Goal: Information Seeking & Learning: Compare options

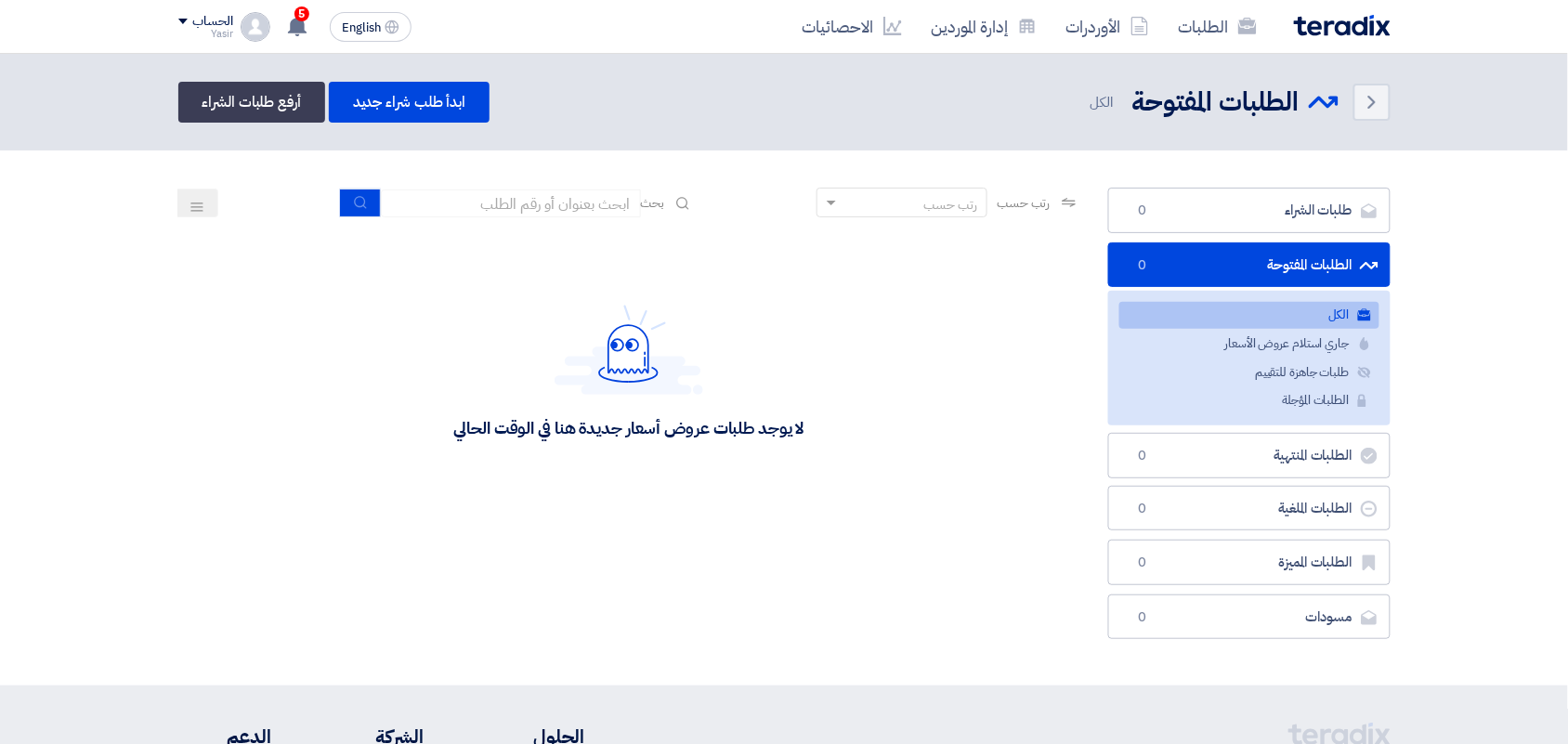
click at [573, 234] on div "لا يوجد طلبات عروض أسعار جديدة هنا في الوقت الحالي" at bounding box center [629, 372] width 902 height 279
click at [562, 215] on input at bounding box center [511, 203] width 260 height 28
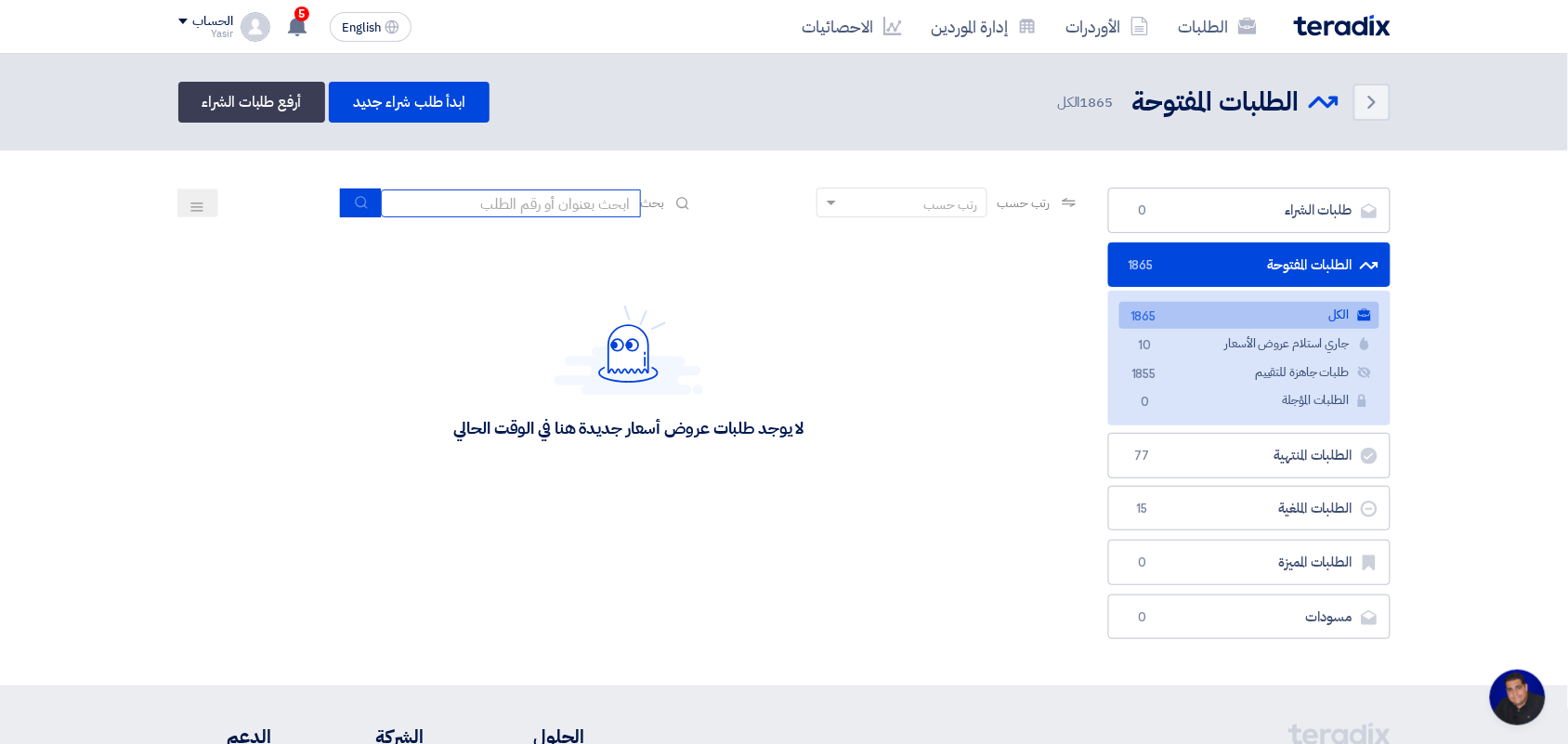
scroll to position [7, 0]
type input "new"
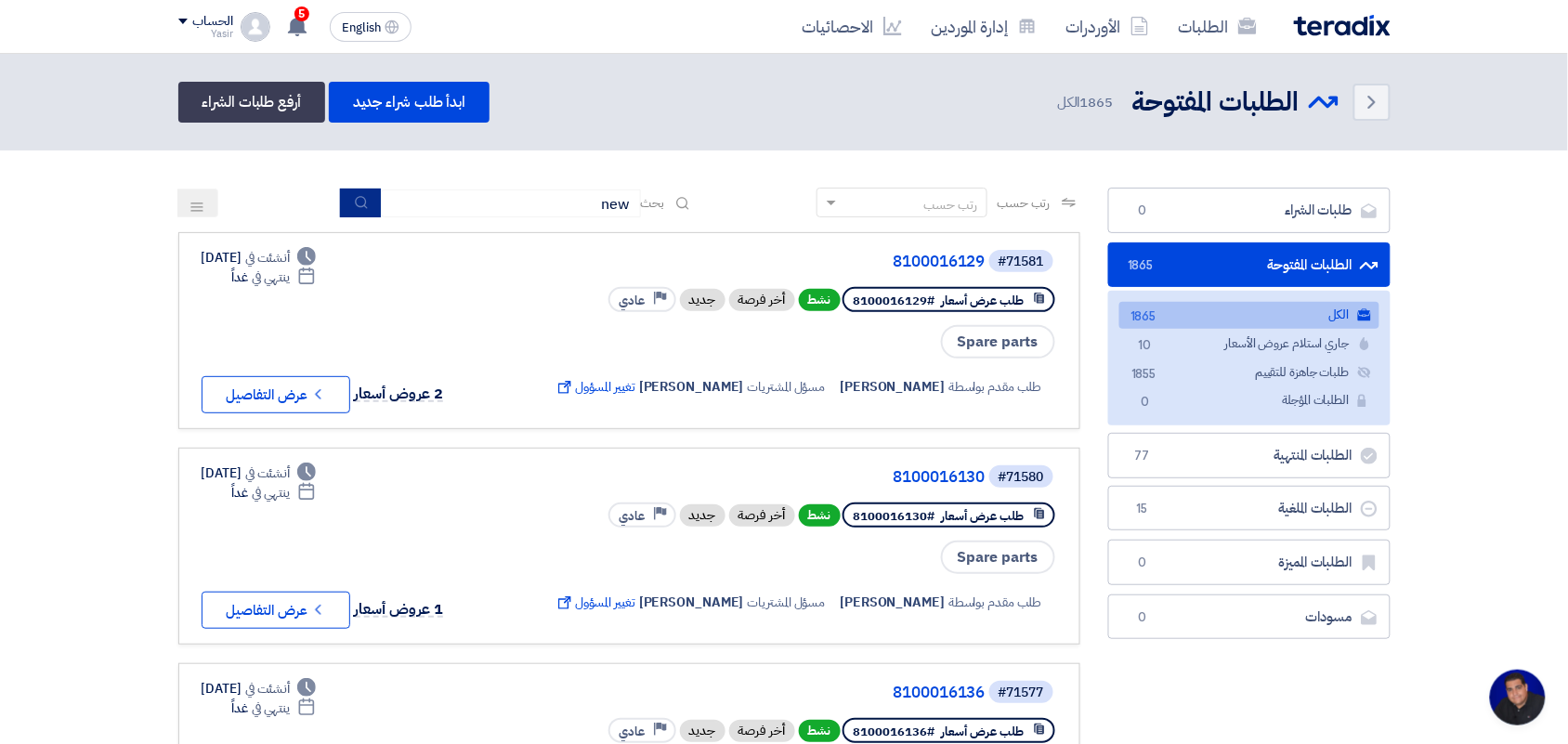
click at [359, 207] on icon "submit" at bounding box center [361, 202] width 15 height 15
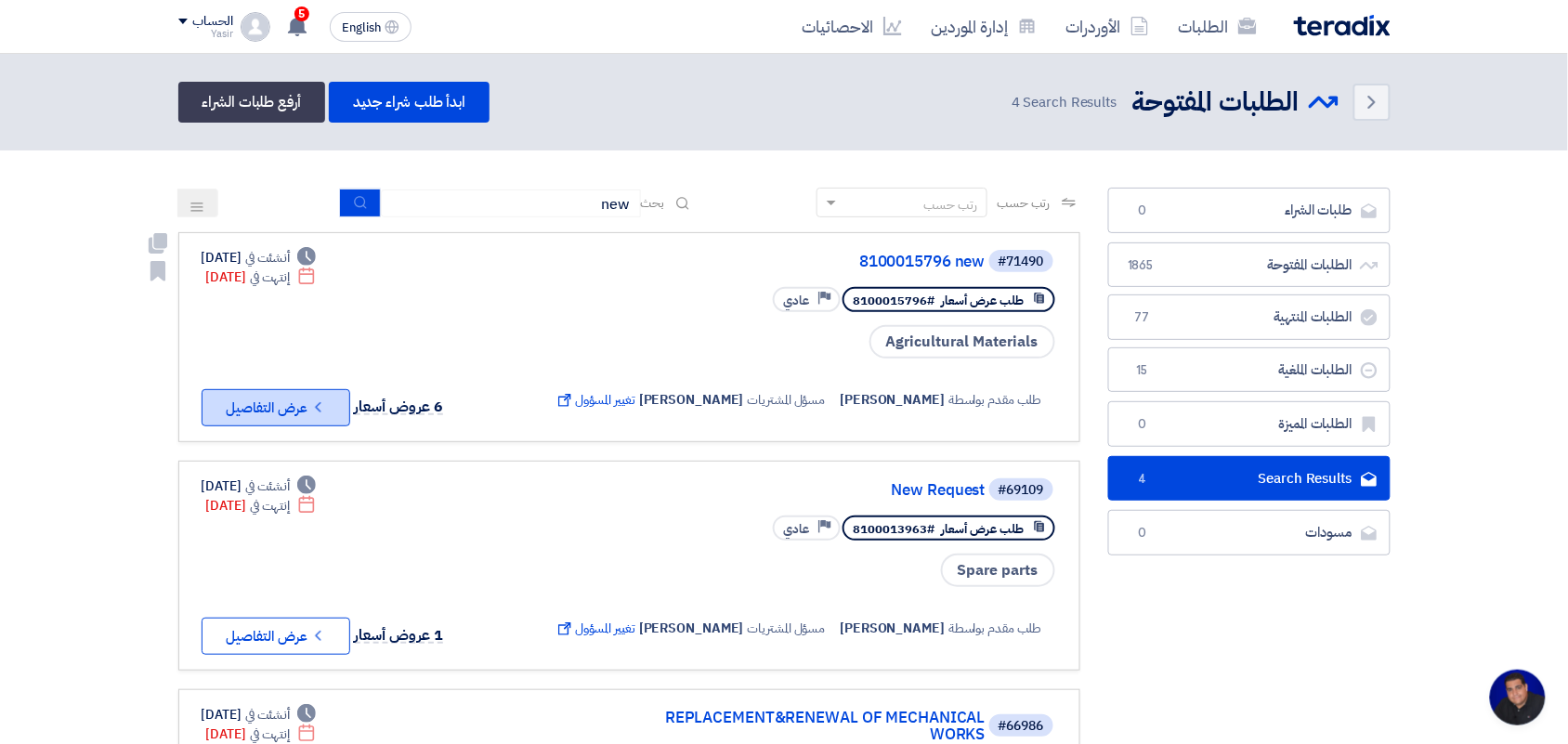
click at [283, 389] on button "Check details عرض التفاصيل" at bounding box center [276, 407] width 149 height 37
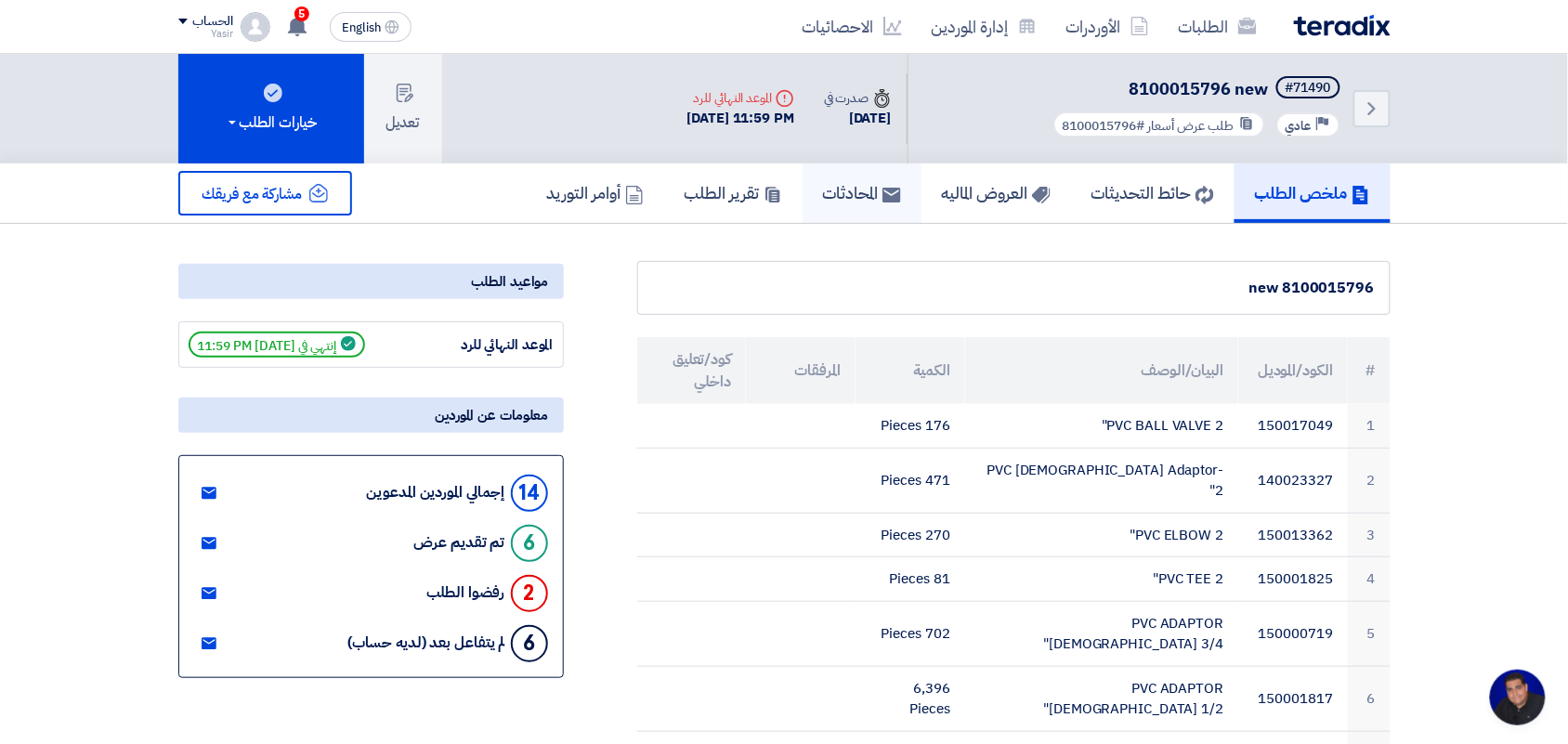
click at [872, 177] on link "المحادثات" at bounding box center [862, 193] width 119 height 59
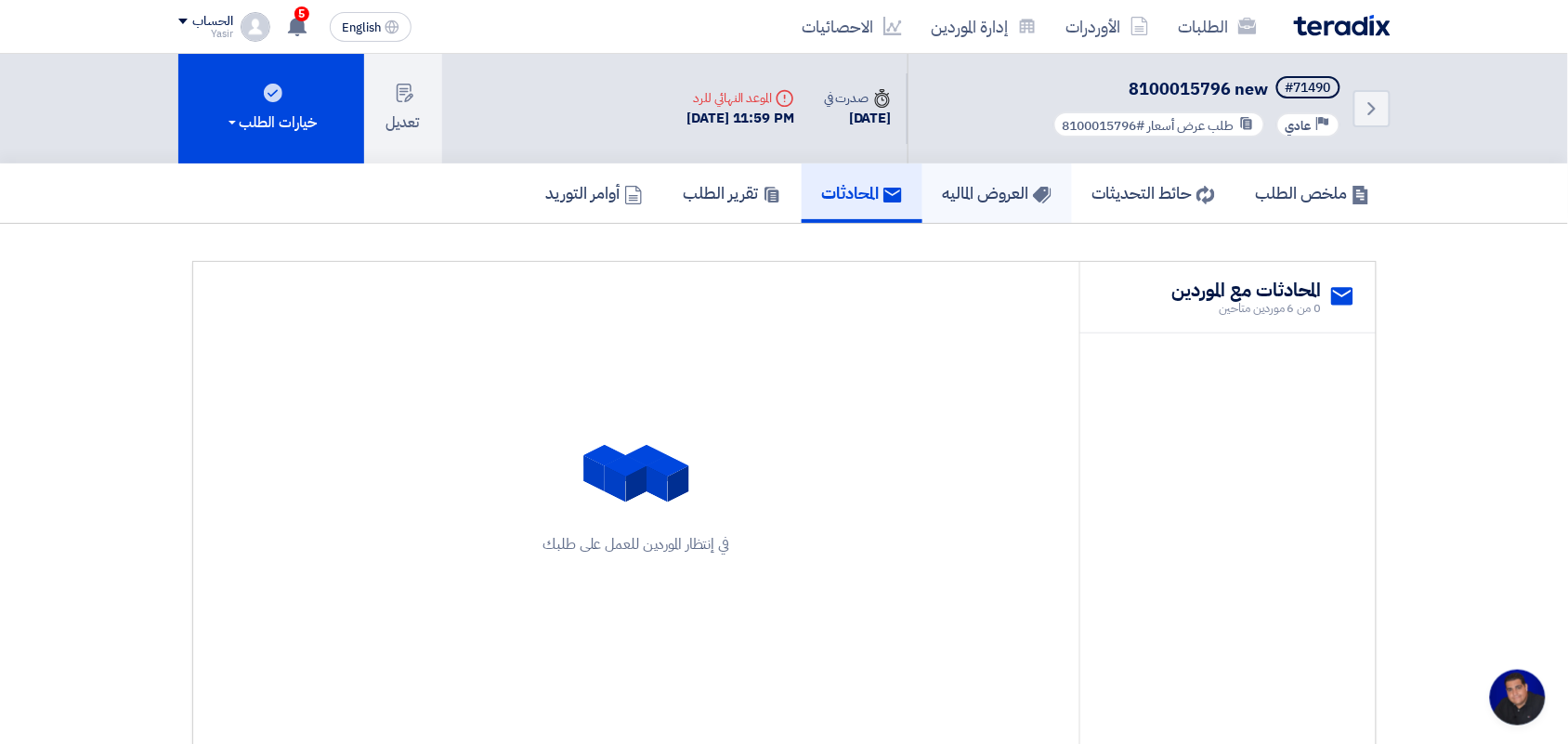
click at [957, 182] on h5 "العروض الماليه" at bounding box center [997, 193] width 108 height 21
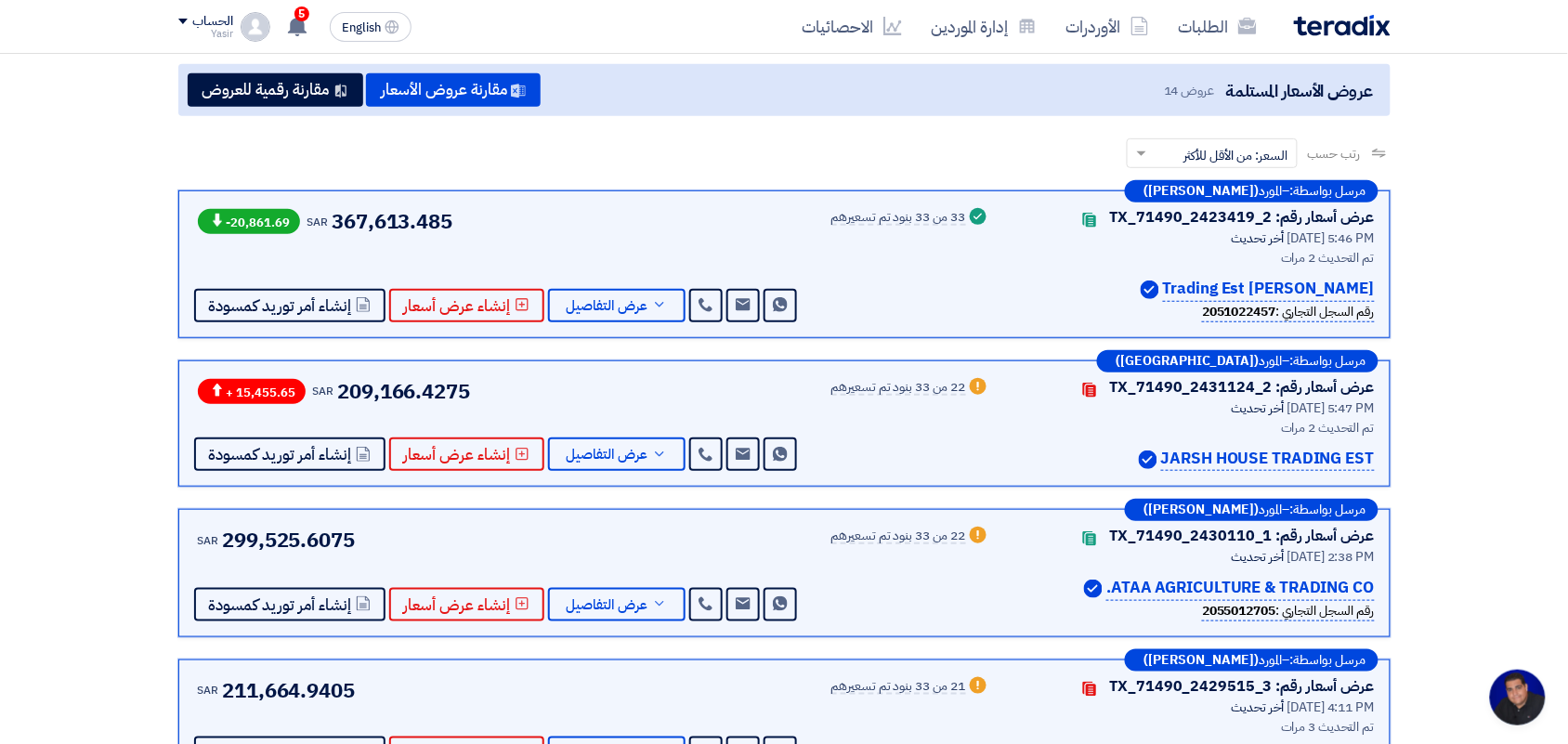
scroll to position [232, 0]
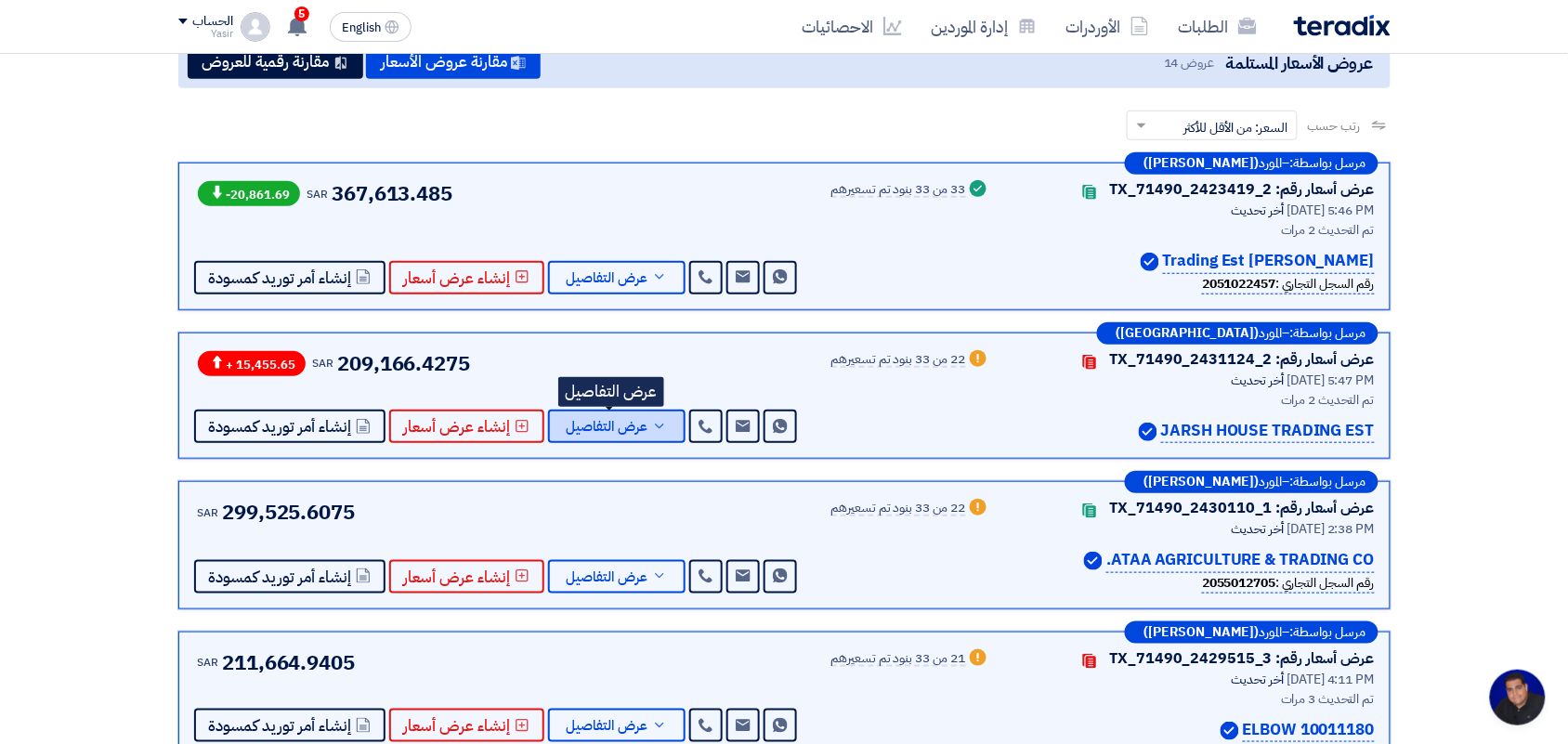
click at [635, 433] on span "عرض التفاصيل" at bounding box center [607, 427] width 82 height 14
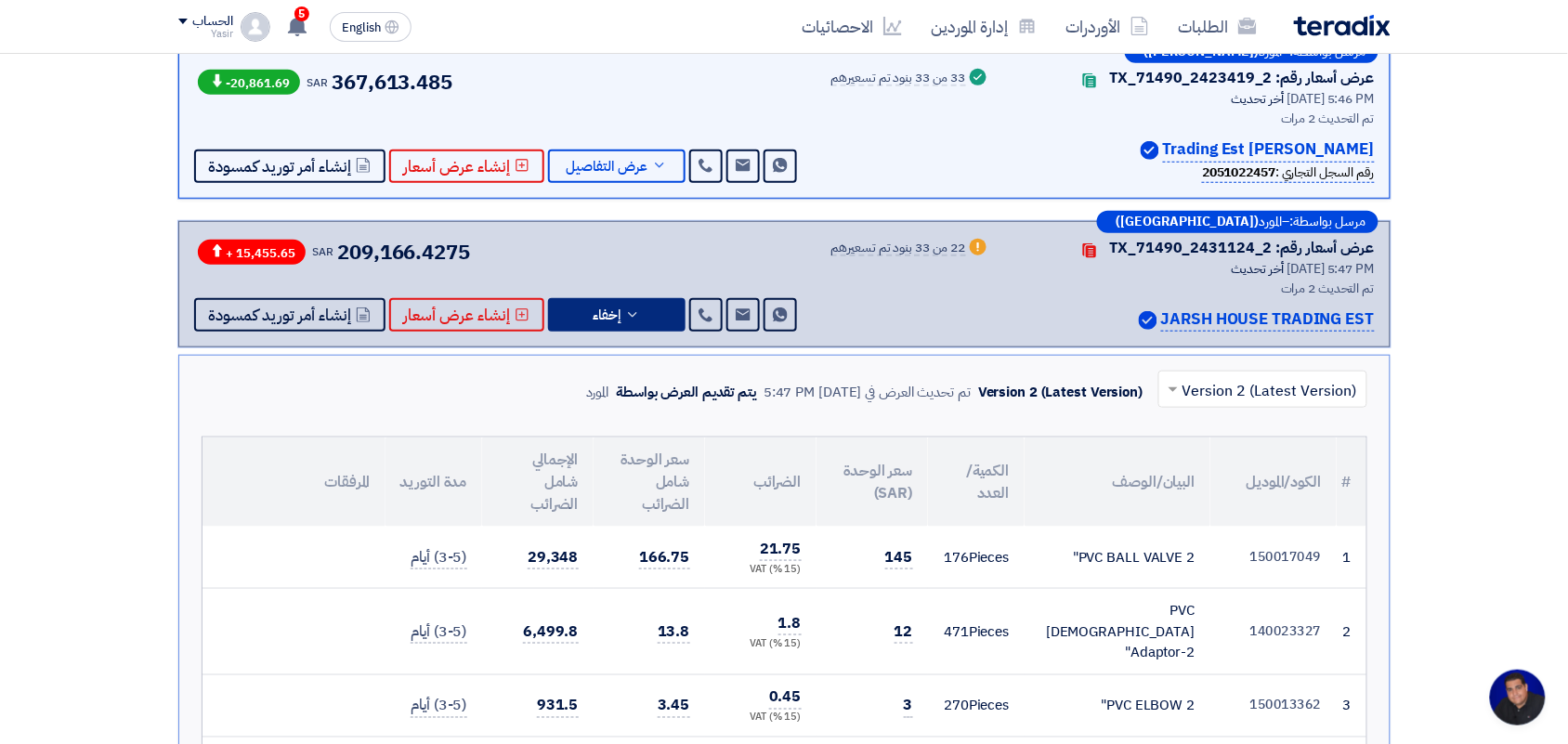
scroll to position [348, 0]
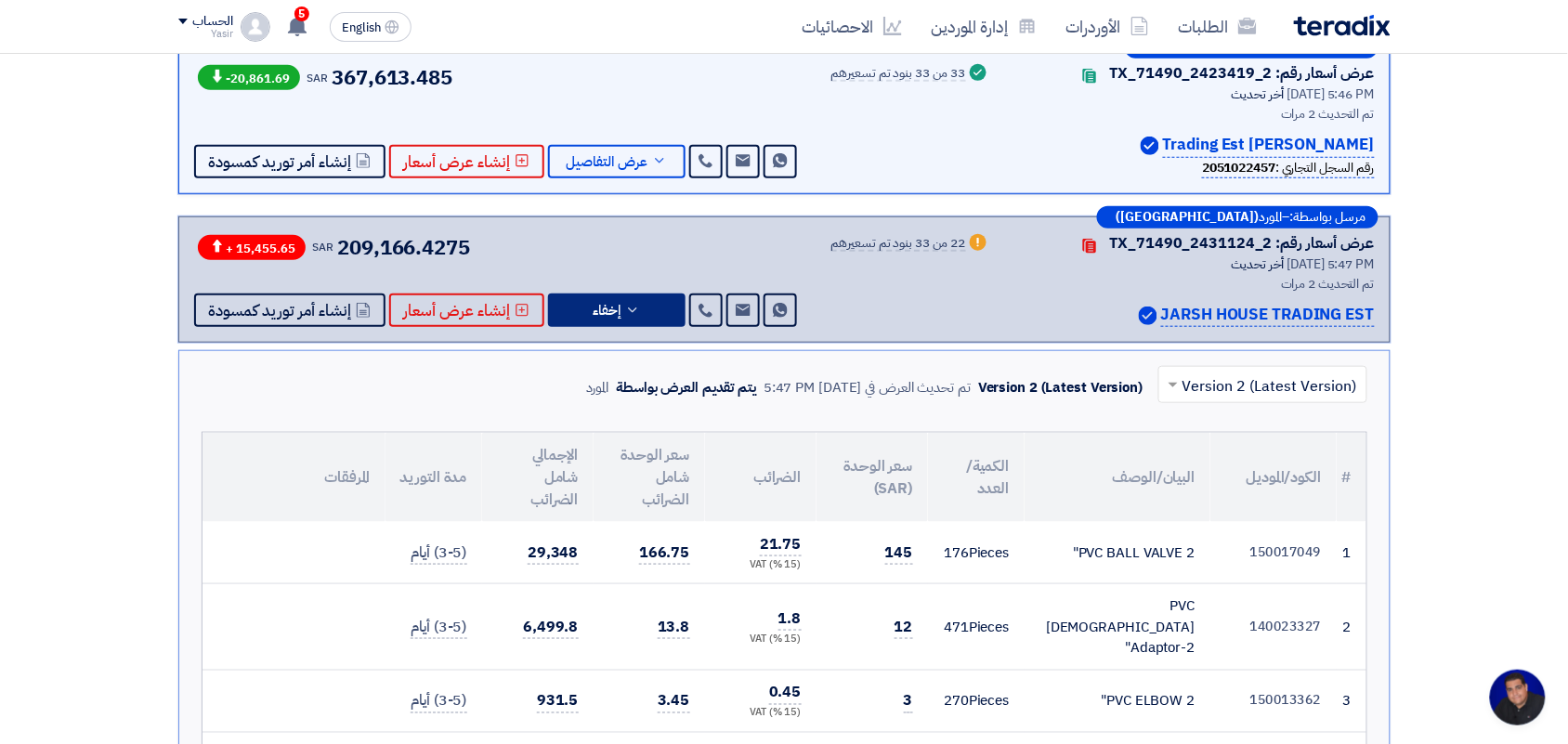
click at [1180, 387] on span at bounding box center [1171, 384] width 23 height 22
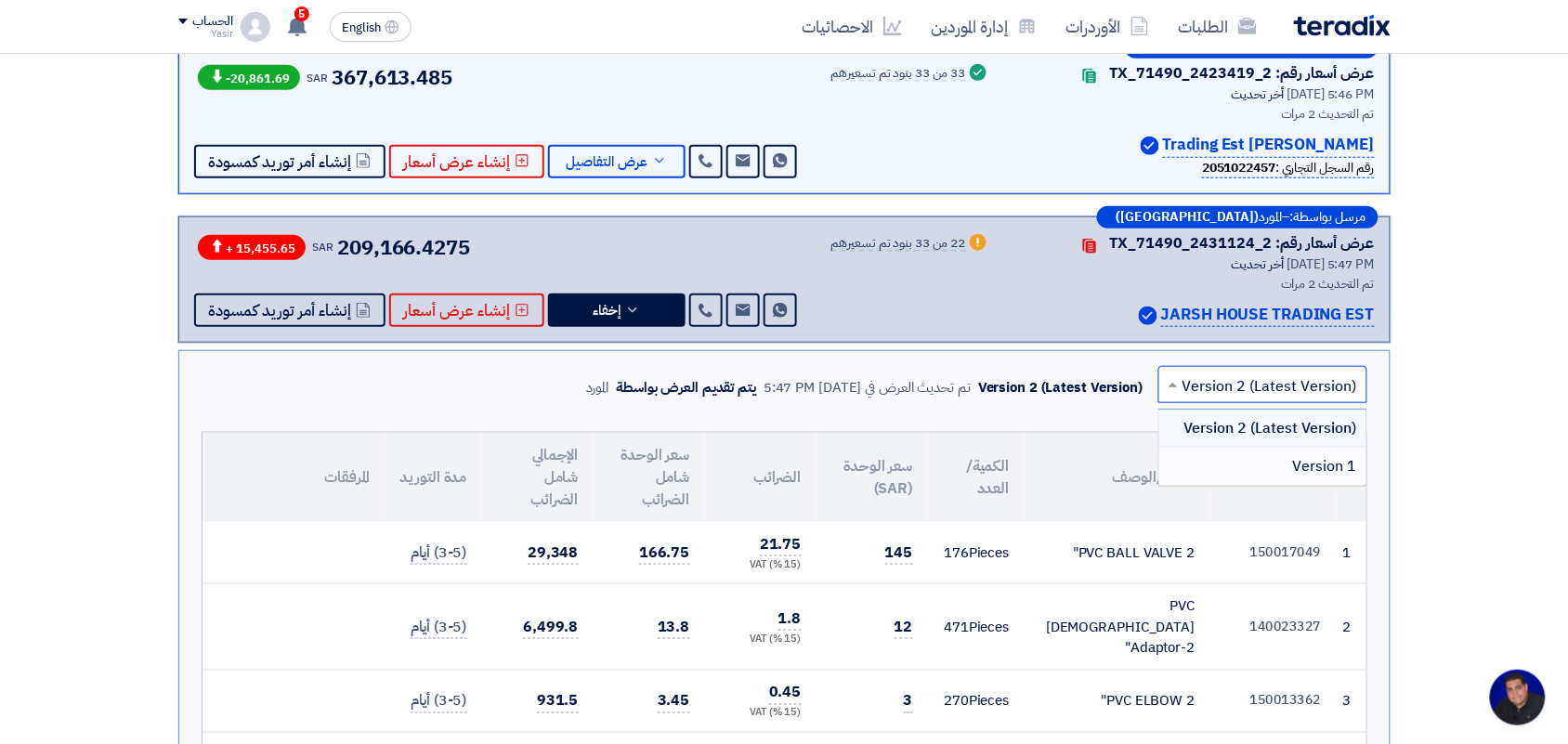
click at [1232, 461] on div "Version 1" at bounding box center [1263, 466] width 207 height 37
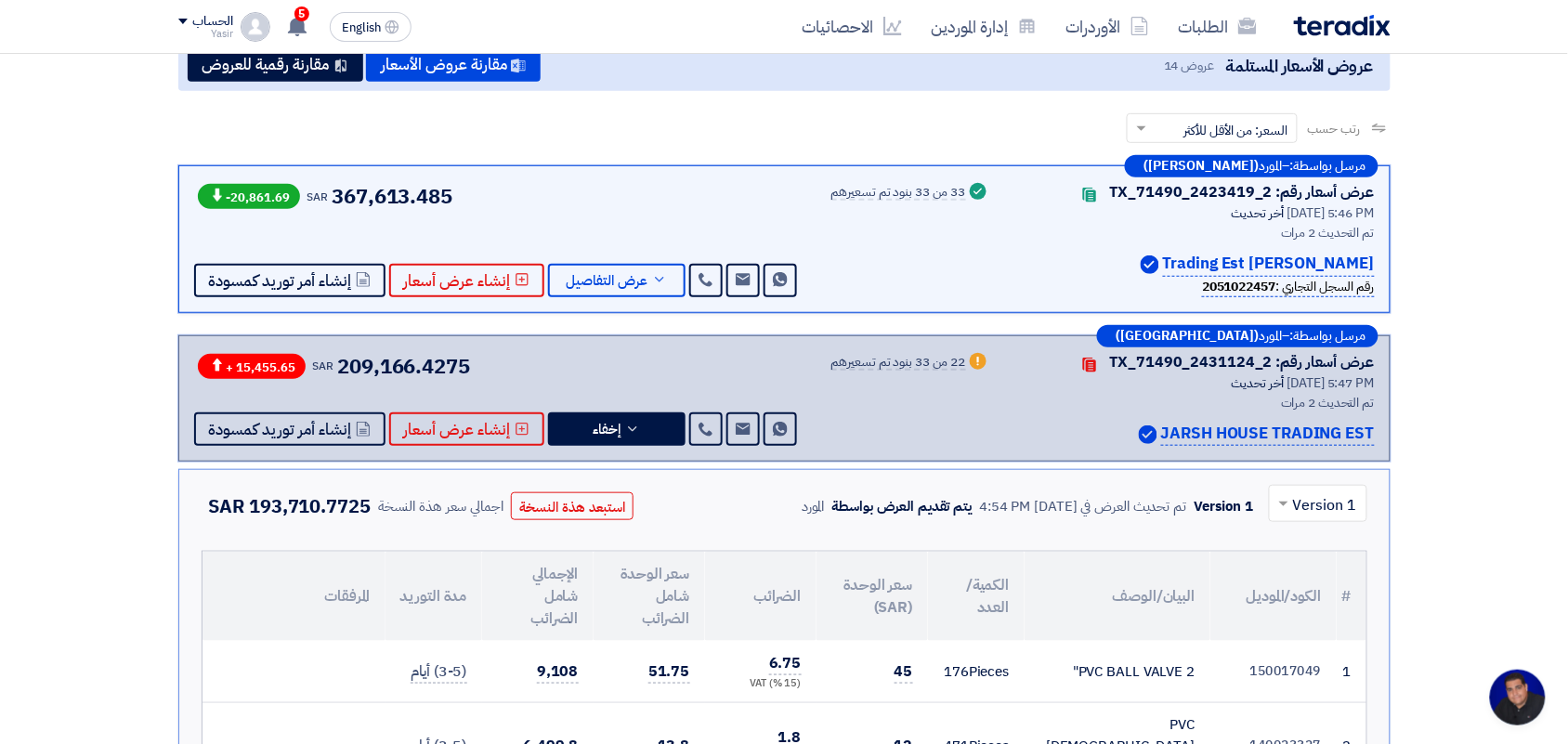
scroll to position [232, 0]
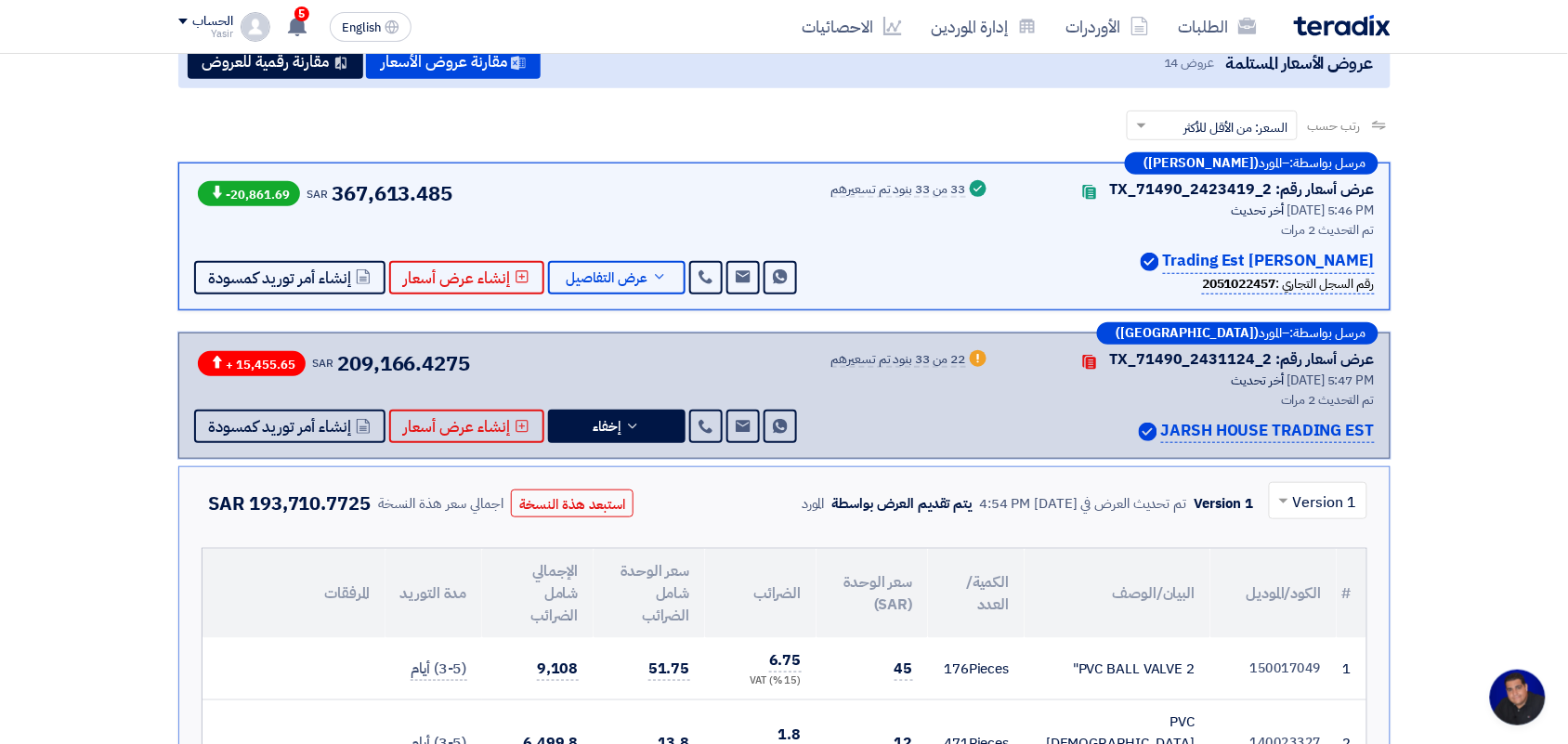
click at [1280, 502] on span at bounding box center [1282, 500] width 23 height 22
click at [1303, 579] on span "Version 1" at bounding box center [1325, 582] width 63 height 22
click at [1289, 497] on span at bounding box center [1282, 500] width 23 height 22
click at [1289, 540] on span "Version 2 (Latest Version)" at bounding box center [1270, 544] width 175 height 22
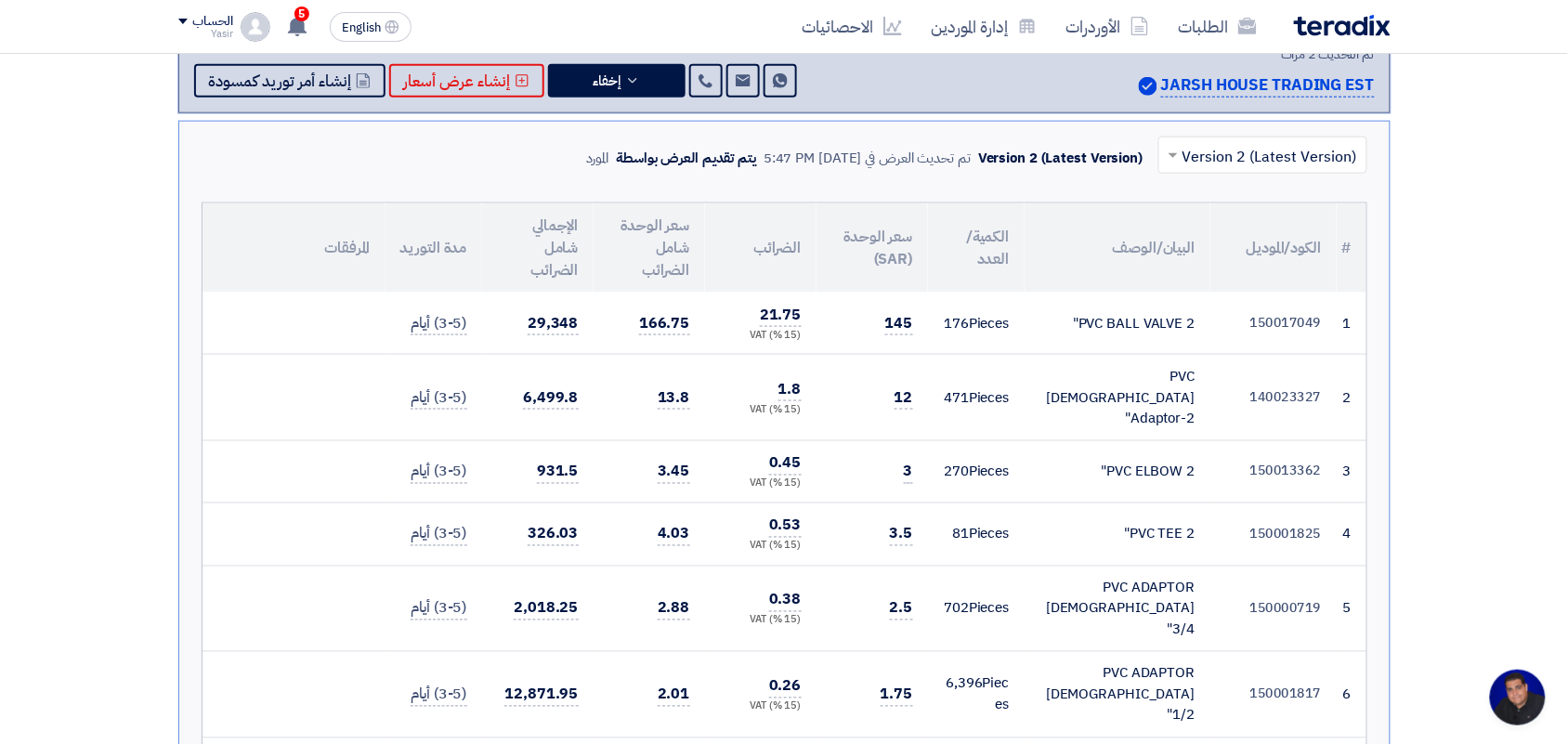
scroll to position [464, 0]
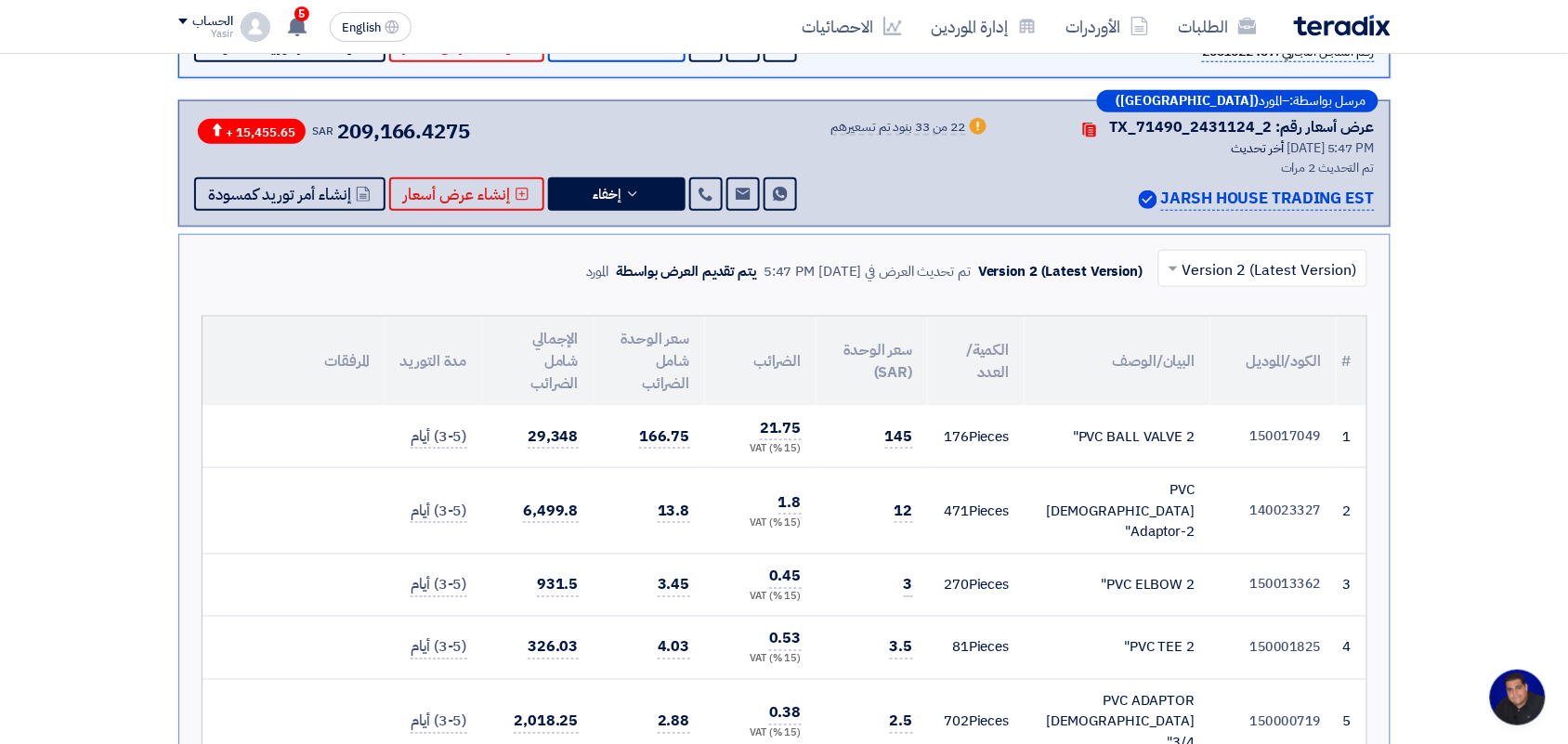
click at [1237, 260] on input "text" at bounding box center [1274, 271] width 172 height 31
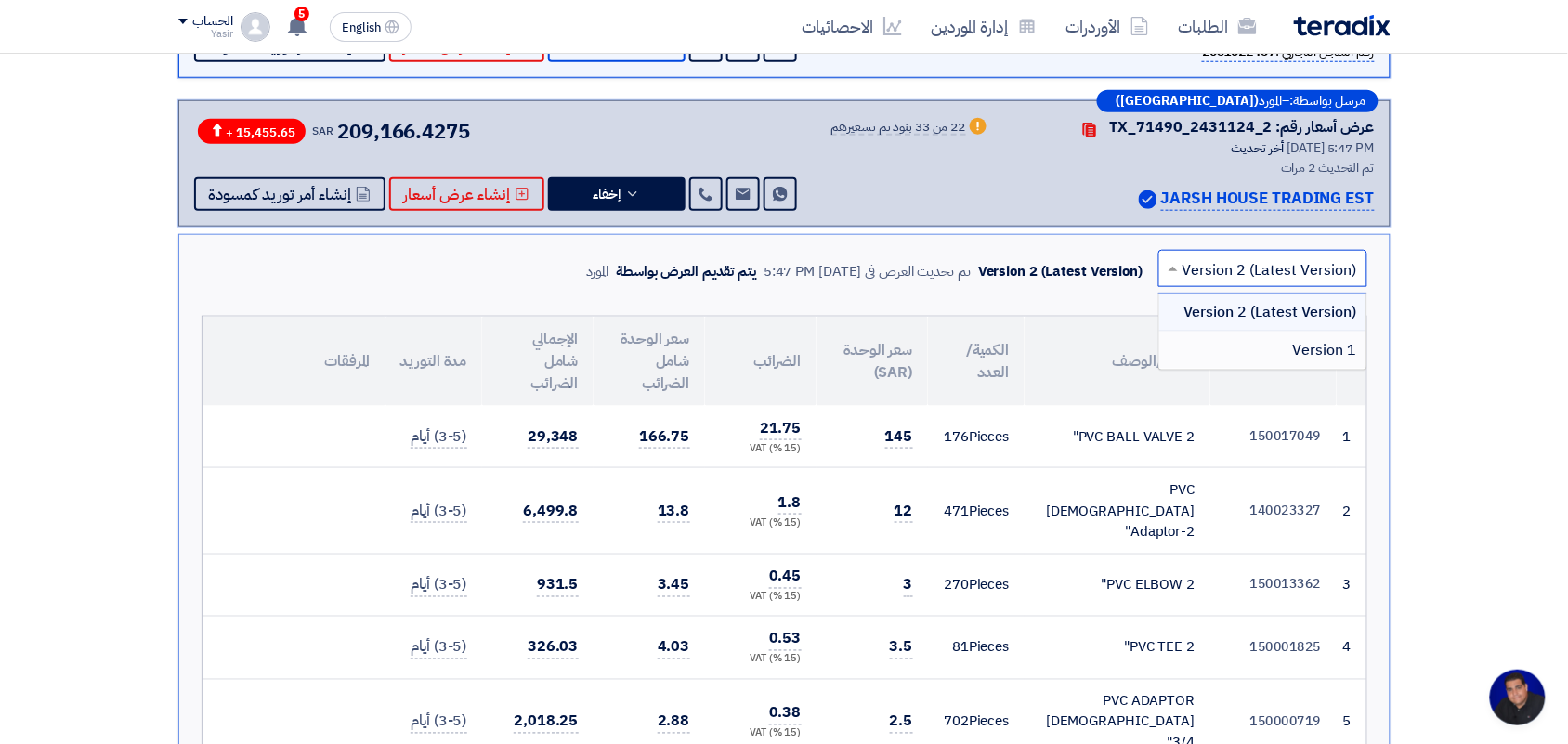
click at [1227, 356] on div "Version 1" at bounding box center [1263, 350] width 207 height 37
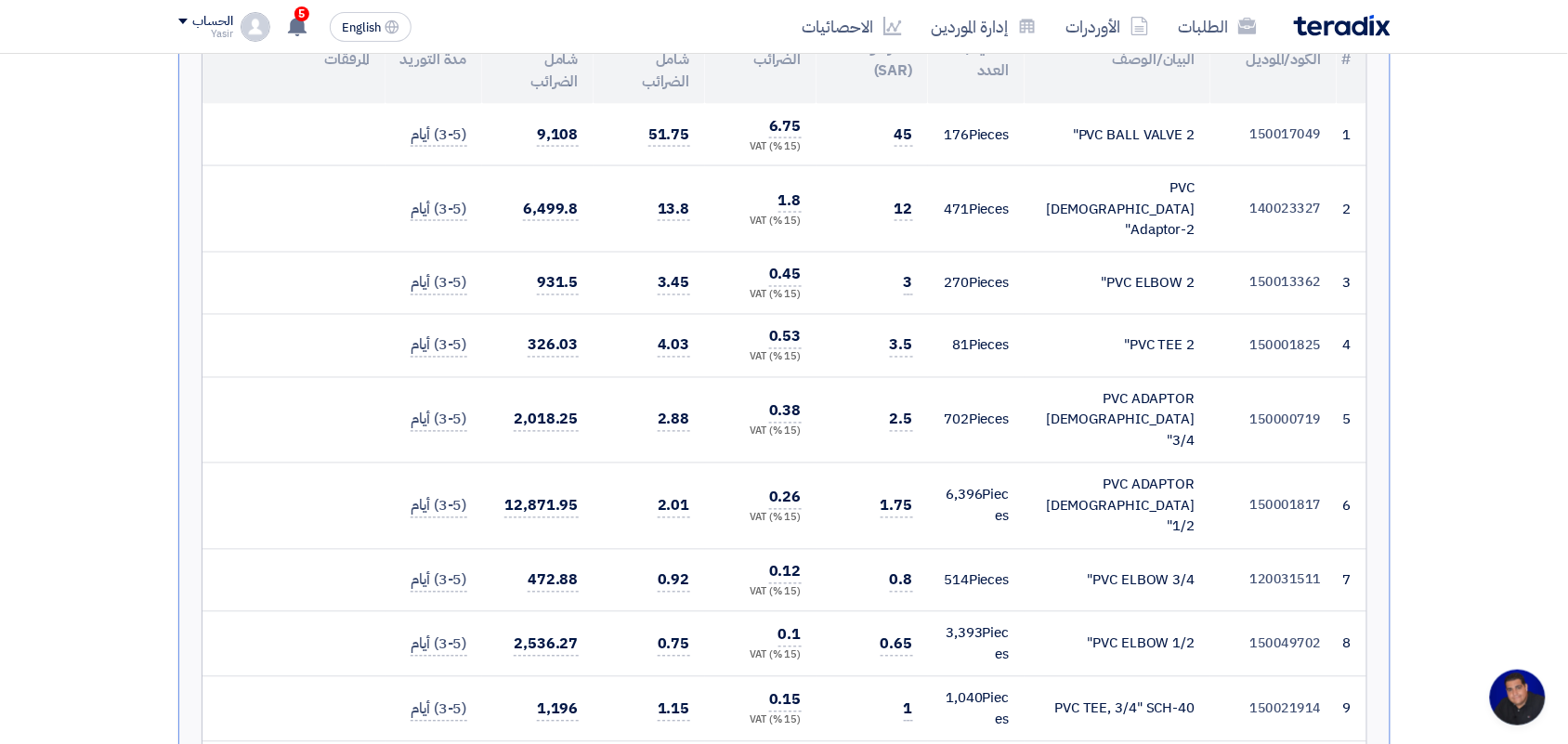
scroll to position [232, 0]
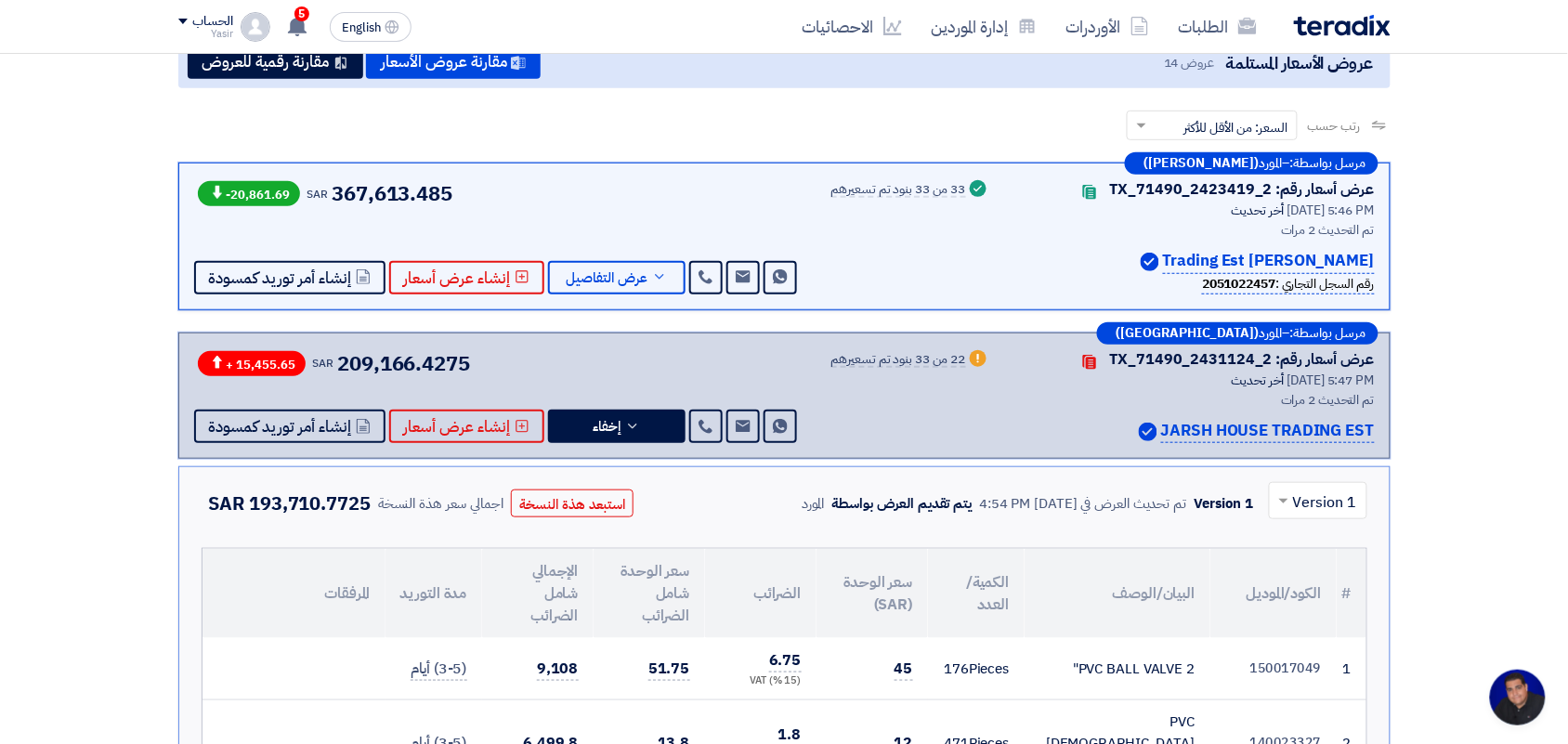
click at [1293, 493] on span at bounding box center [1282, 500] width 23 height 22
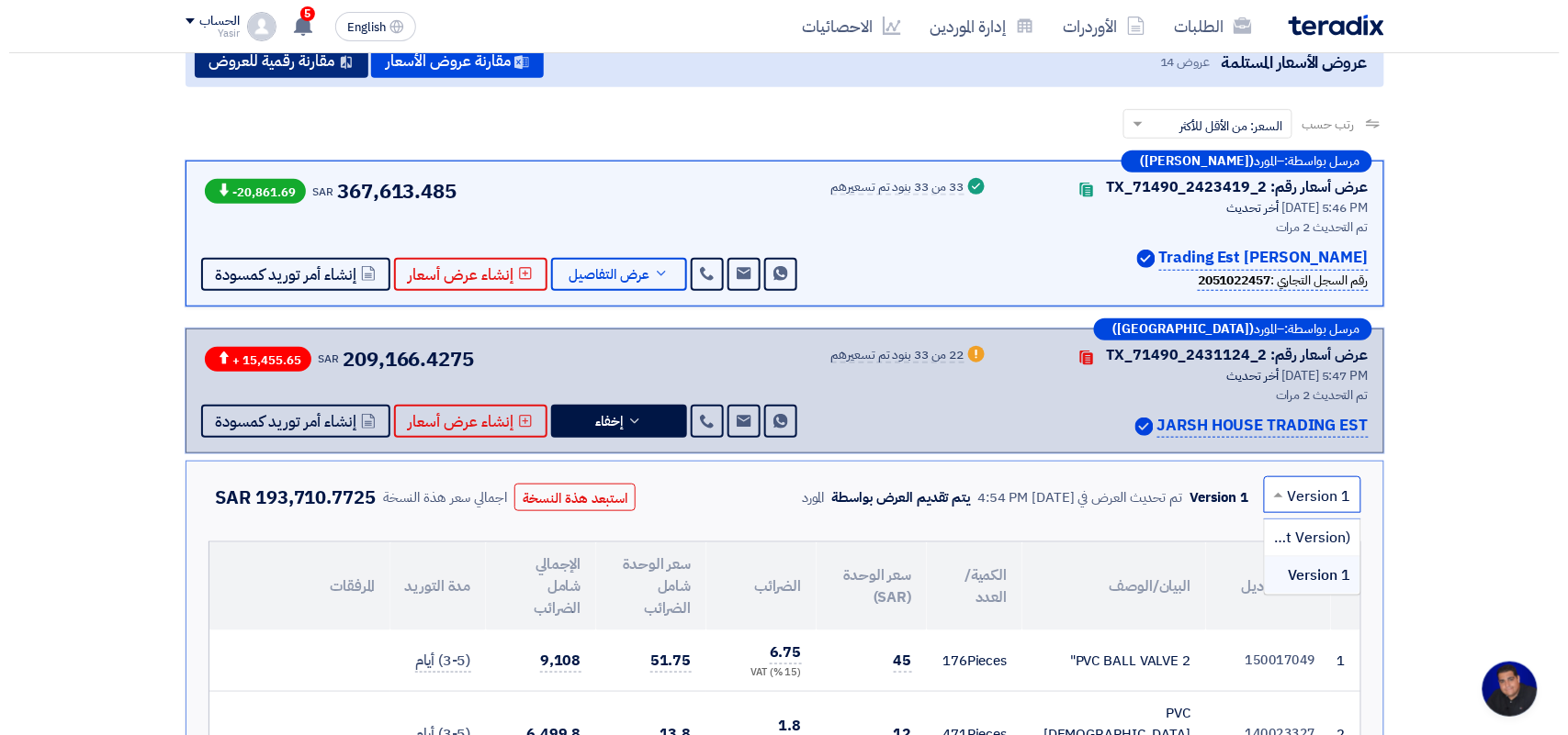
scroll to position [0, 0]
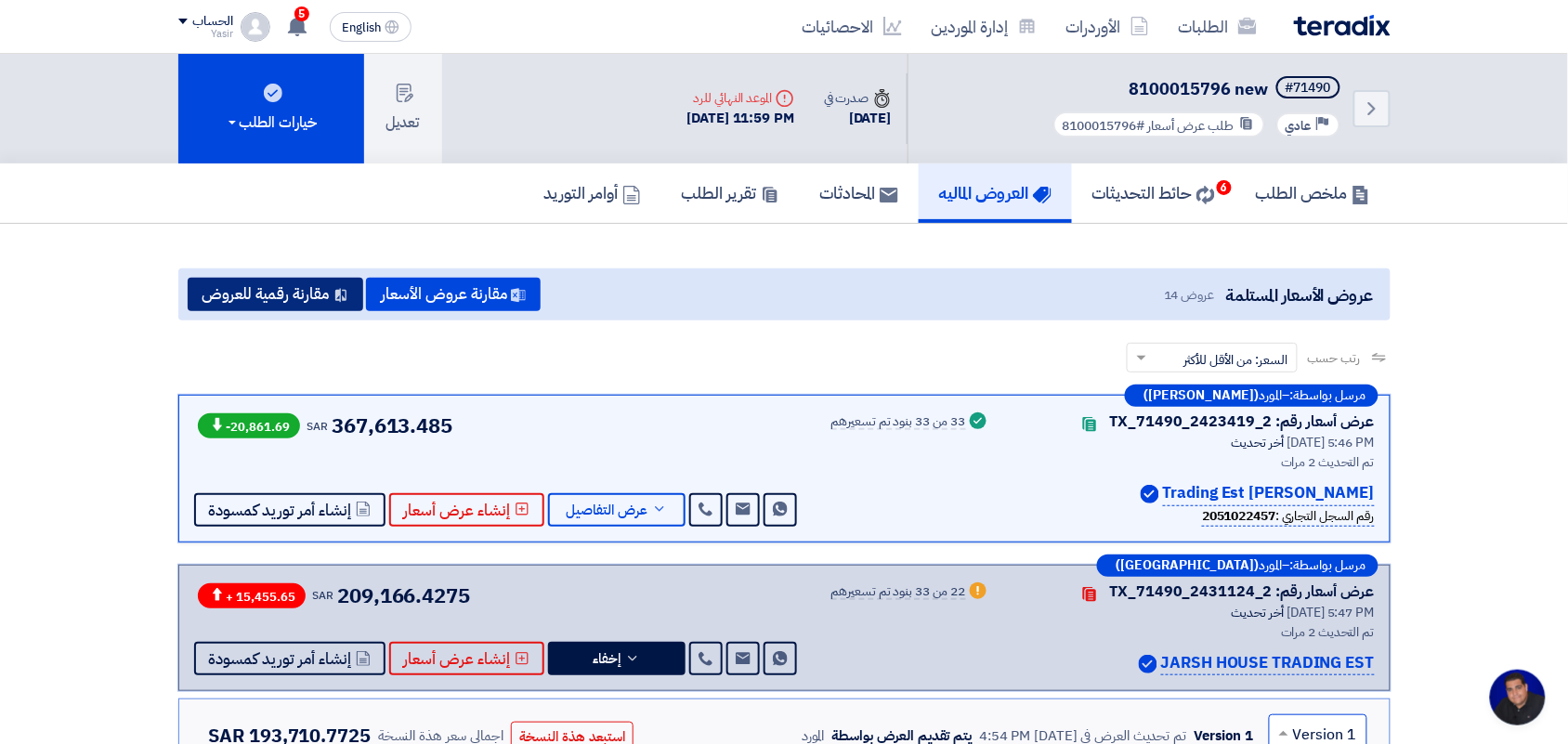
click at [311, 286] on button "مقارنة رقمية للعروض" at bounding box center [276, 294] width 176 height 34
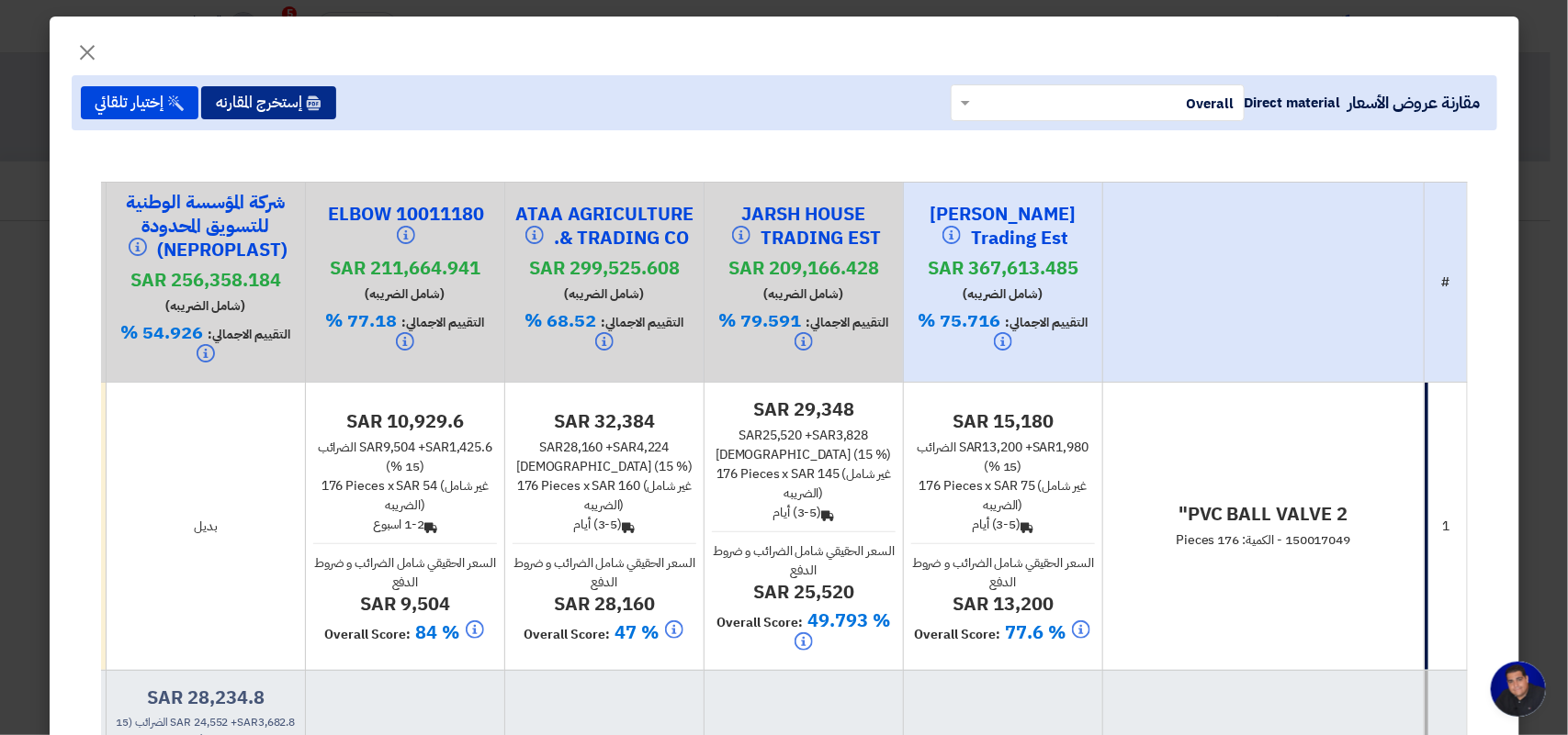
click at [280, 97] on button "إستخرج المقارنه" at bounding box center [268, 102] width 135 height 33
